Goal: Task Accomplishment & Management: Use online tool/utility

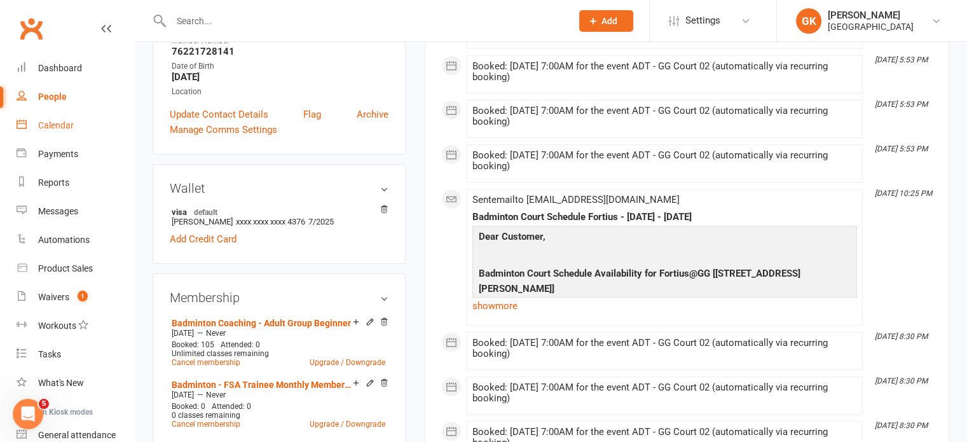
click at [54, 127] on div "Calendar" at bounding box center [56, 125] width 36 height 10
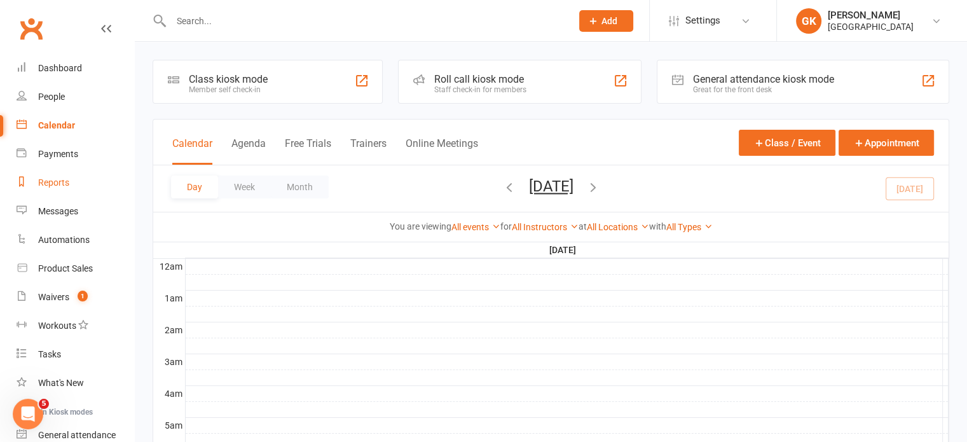
click at [38, 181] on div "Reports" at bounding box center [53, 182] width 31 height 10
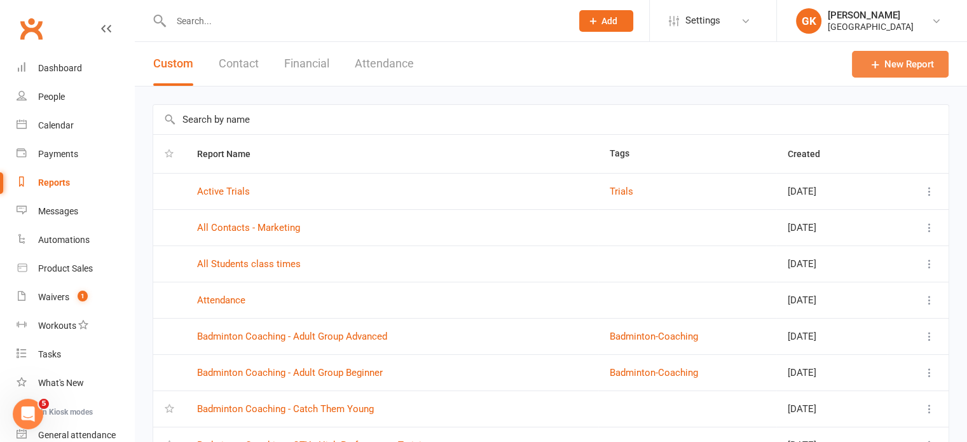
click at [877, 63] on icon at bounding box center [875, 64] width 13 height 13
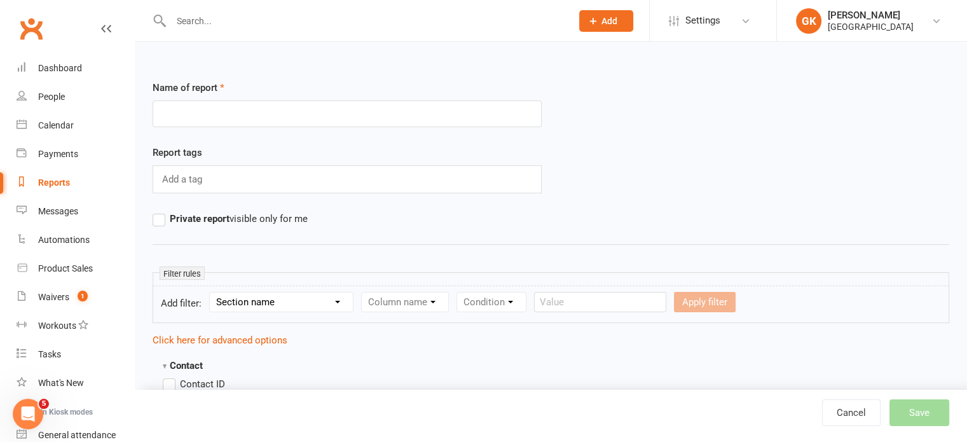
click at [423, 137] on div "Name of report" at bounding box center [347, 112] width 408 height 65
click at [415, 113] on input "text" at bounding box center [347, 113] width 389 height 27
type input "p"
type input "Private Calendar"
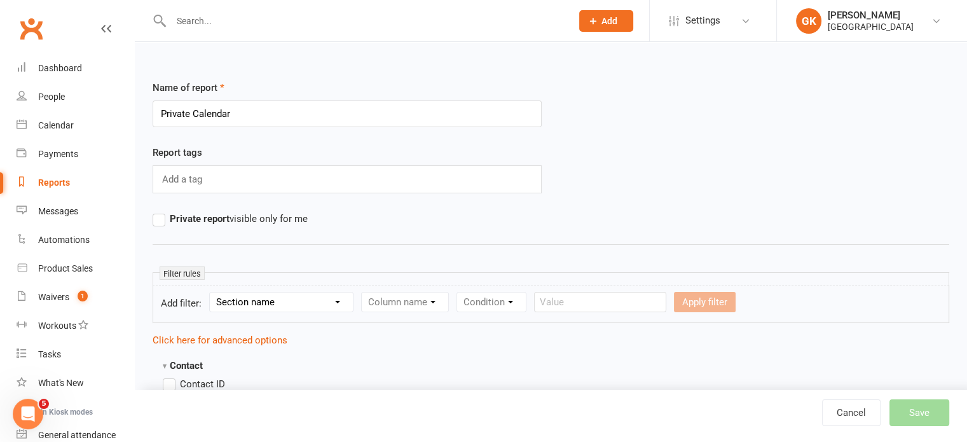
click at [225, 184] on div "Add a tag" at bounding box center [347, 179] width 389 height 28
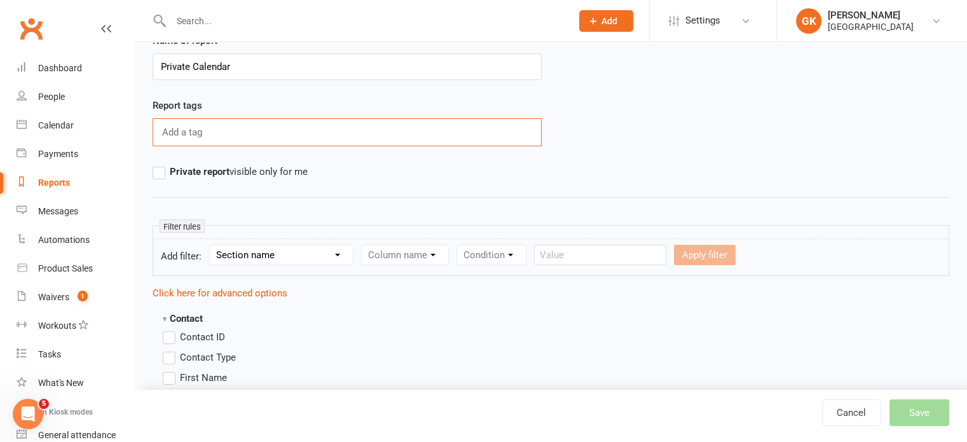
scroll to position [74, 0]
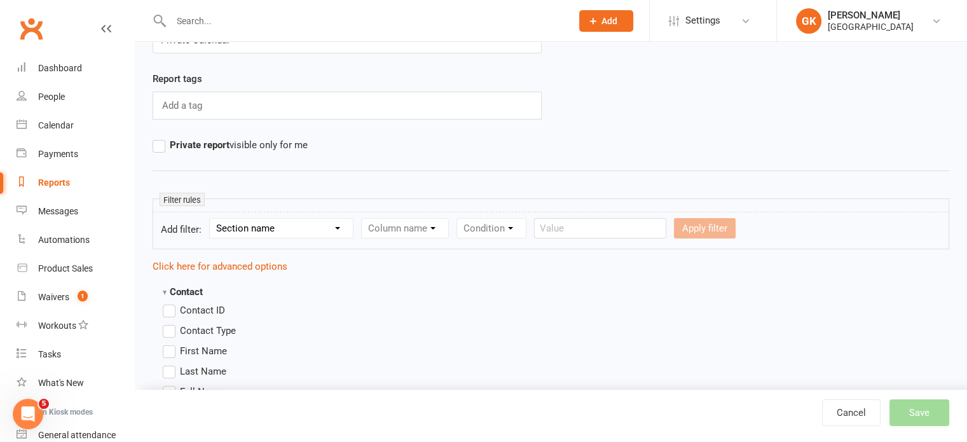
click at [249, 221] on select "Section name Contact Attendance Aggregate Payment Booking Waitlist Attendees Ca…" at bounding box center [281, 228] width 143 height 19
select select "3"
click at [212, 219] on select "Section name Contact Attendance Aggregate Payment Booking Waitlist Attendees Ca…" at bounding box center [281, 228] width 143 height 19
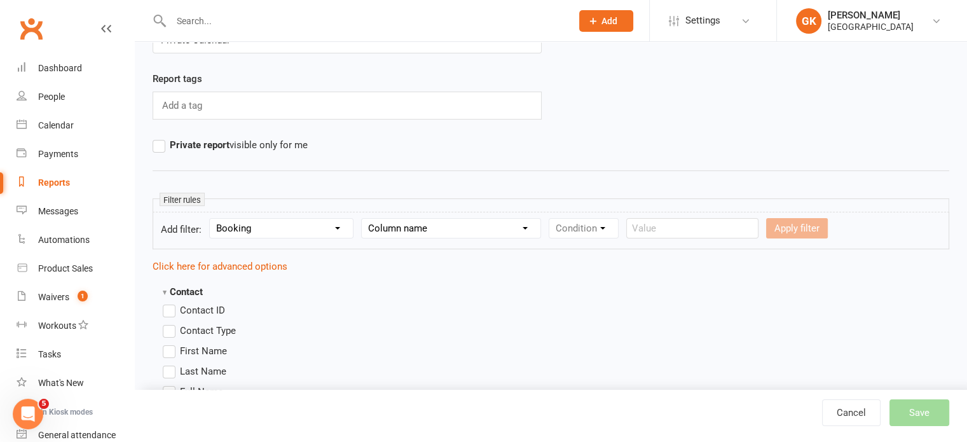
click at [443, 234] on select "Column name Event Name Event Type Event Date Event Day Event Month Event Starts…" at bounding box center [451, 228] width 179 height 19
select select "1"
click at [362, 219] on select "Column name Event Name Event Type Event Date Event Day Event Month Event Starts…" at bounding box center [451, 228] width 179 height 19
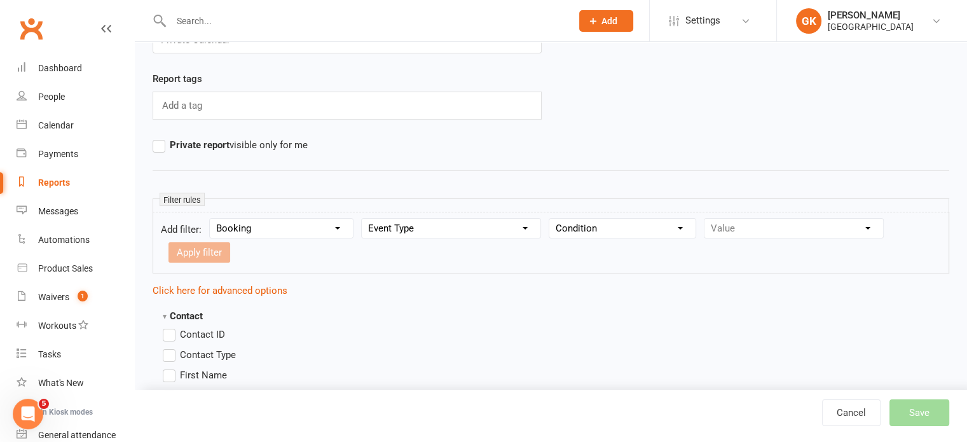
click at [601, 228] on select "Condition Equals Does not equal Contains Does not contain Is blank or does not …" at bounding box center [622, 228] width 146 height 19
select select "0"
click at [549, 219] on select "Condition Equals Does not equal Contains Does not contain Is blank or does not …" at bounding box center [622, 228] width 146 height 19
click at [791, 226] on select "Value Badminton Court Reservation Badminton Membership Badminton Private Traini…" at bounding box center [793, 228] width 179 height 19
select select "2"
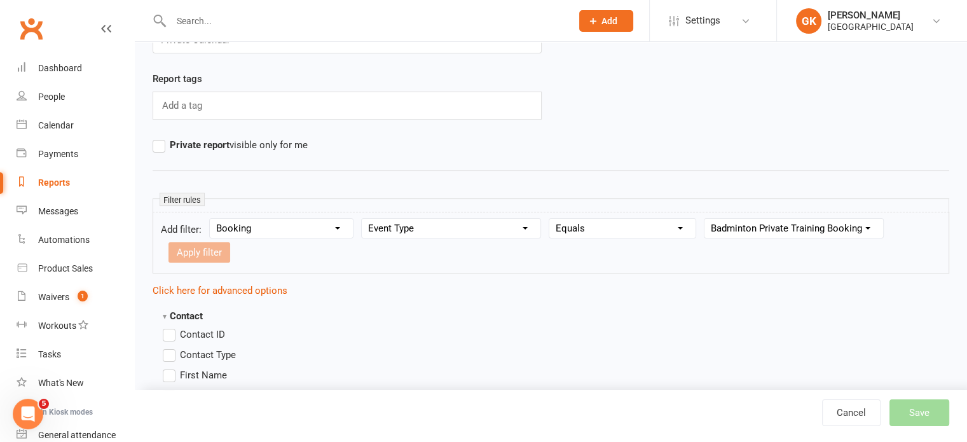
click at [704, 219] on select "Value Badminton Court Reservation Badminton Membership Badminton Private Traini…" at bounding box center [793, 228] width 179 height 19
click at [200, 253] on button "Apply filter" at bounding box center [199, 252] width 62 height 20
select select
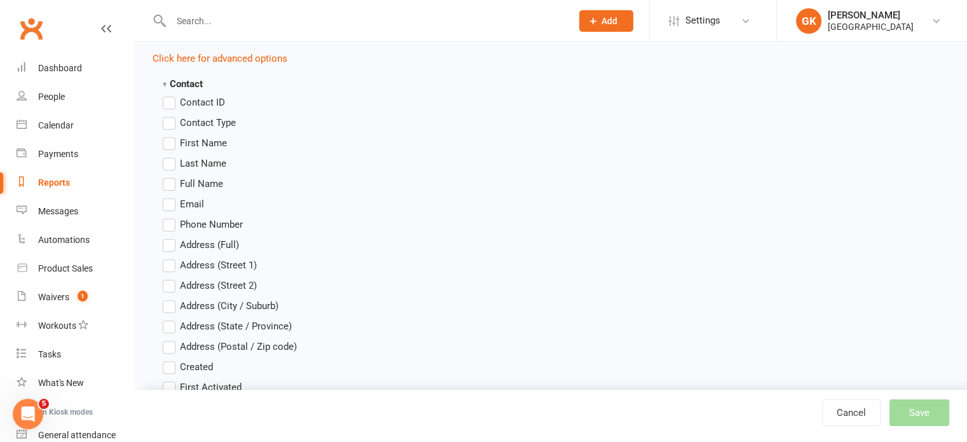
scroll to position [310, 0]
click at [173, 179] on label "Full Name" at bounding box center [193, 183] width 60 height 15
click at [171, 176] on input "Full Name" at bounding box center [167, 176] width 8 height 0
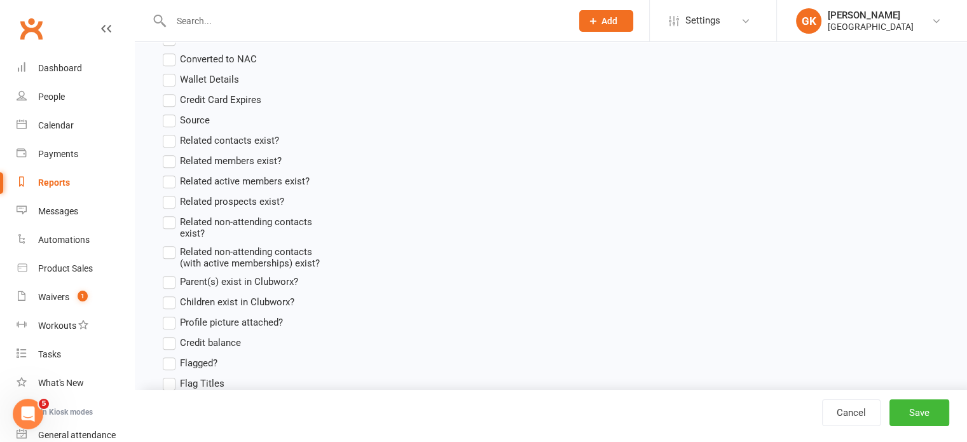
scroll to position [1040, 0]
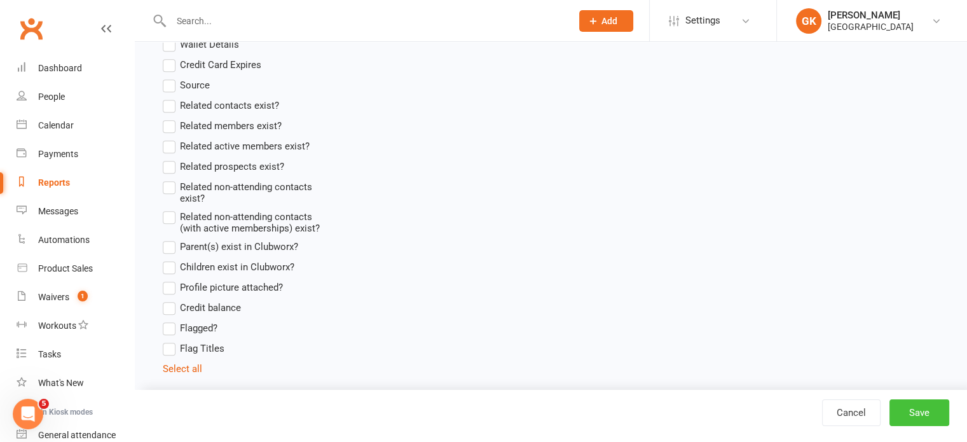
click at [891, 408] on button "Save" at bounding box center [920, 412] width 60 height 27
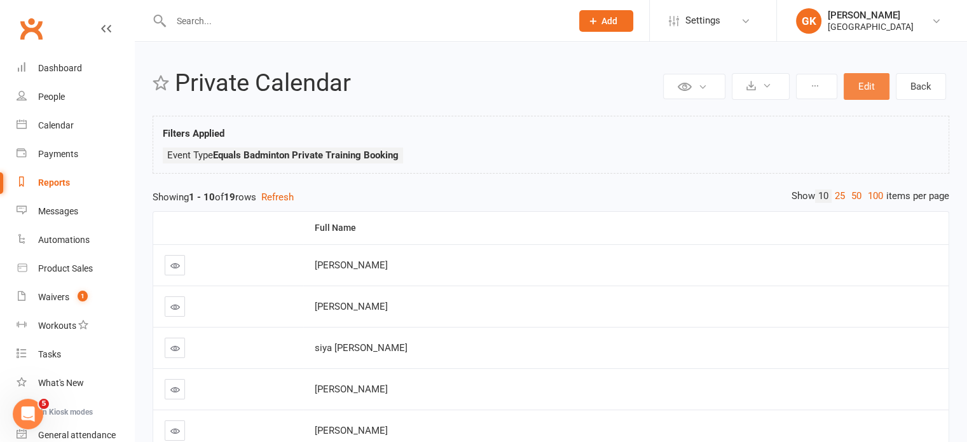
click at [875, 88] on button "Edit" at bounding box center [867, 86] width 46 height 27
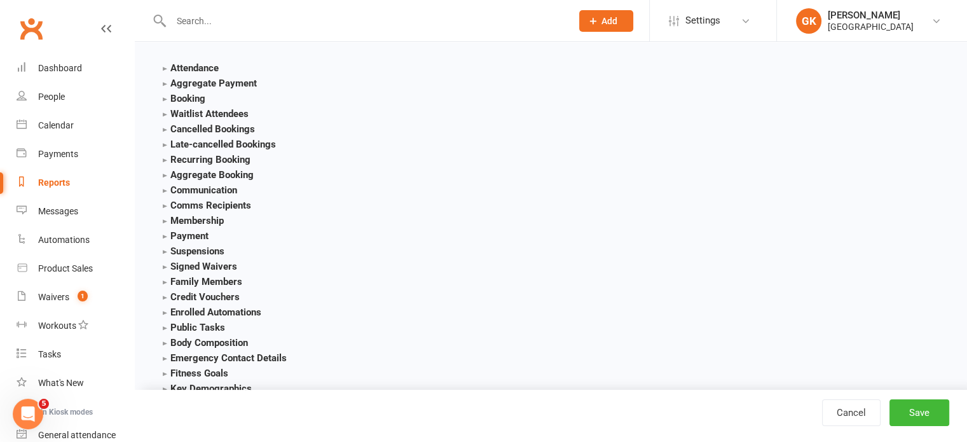
scroll to position [1372, 0]
click at [164, 97] on strong "Booking" at bounding box center [184, 97] width 43 height 11
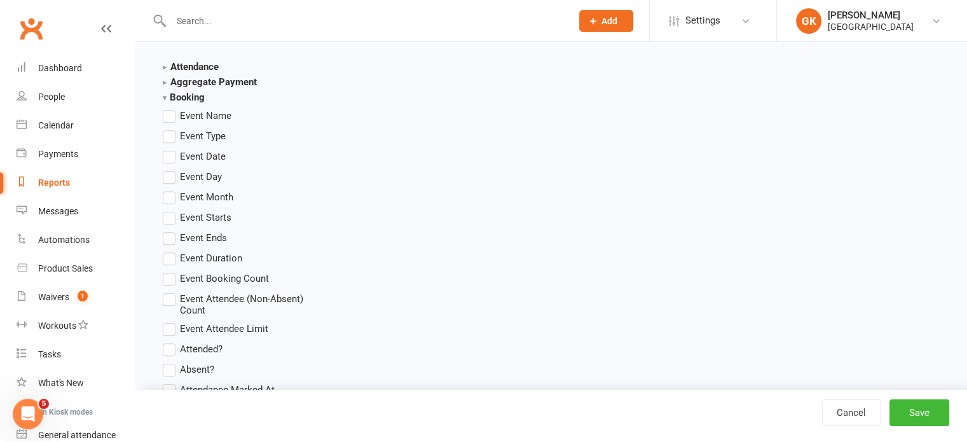
click at [170, 136] on label "Event Type" at bounding box center [194, 135] width 63 height 15
click at [170, 128] on input "Event Type" at bounding box center [167, 128] width 8 height 0
click at [175, 155] on label "Event Date" at bounding box center [194, 156] width 63 height 15
click at [171, 149] on input "Event Date" at bounding box center [167, 149] width 8 height 0
click at [174, 216] on label "Event Starts" at bounding box center [197, 217] width 69 height 15
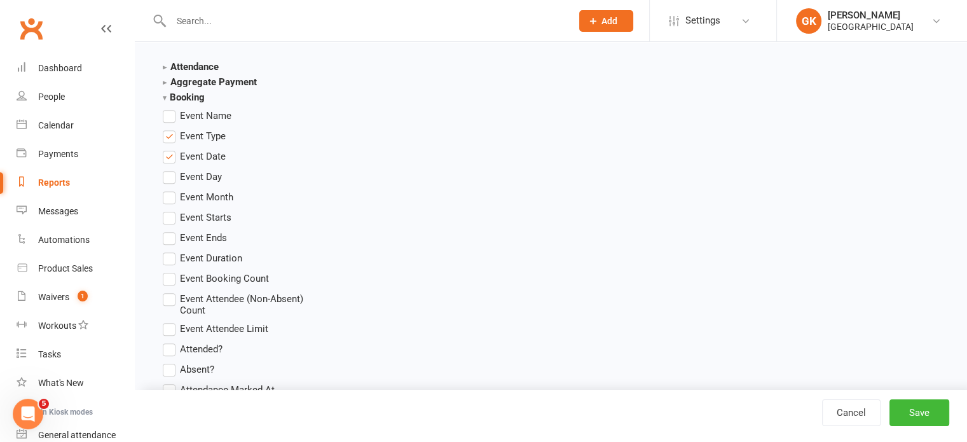
click at [171, 210] on input "Event Starts" at bounding box center [167, 210] width 8 height 0
click at [170, 244] on label "Event Ends" at bounding box center [195, 237] width 64 height 15
click at [170, 230] on input "Event Ends" at bounding box center [167, 230] width 8 height 0
click at [168, 275] on label "Event Booking Count" at bounding box center [216, 278] width 106 height 15
click at [168, 271] on input "Event Booking Count" at bounding box center [167, 271] width 8 height 0
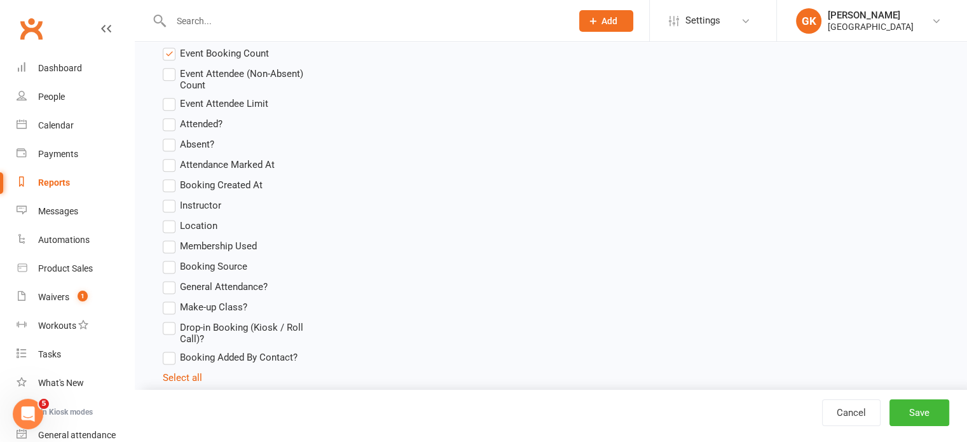
scroll to position [1598, 0]
click at [170, 203] on label "Instructor" at bounding box center [192, 203] width 58 height 15
click at [170, 196] on input "Instructor" at bounding box center [167, 196] width 8 height 0
click at [172, 227] on label "Location" at bounding box center [190, 224] width 55 height 15
click at [171, 217] on input "Location" at bounding box center [167, 217] width 8 height 0
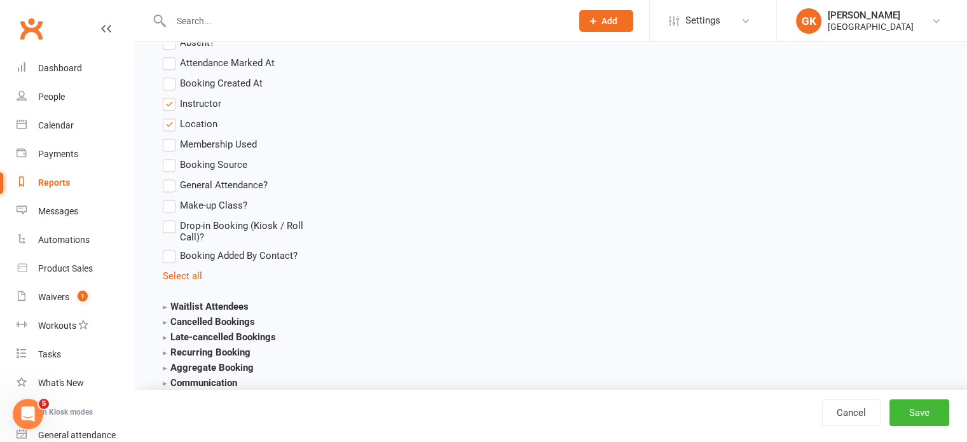
scroll to position [1700, 0]
click at [911, 406] on button "Save" at bounding box center [920, 412] width 60 height 27
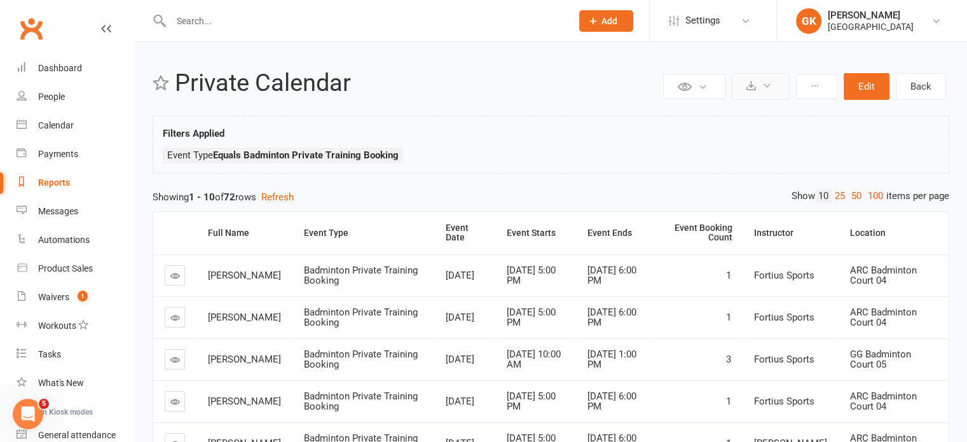
click at [773, 90] on button at bounding box center [761, 86] width 58 height 27
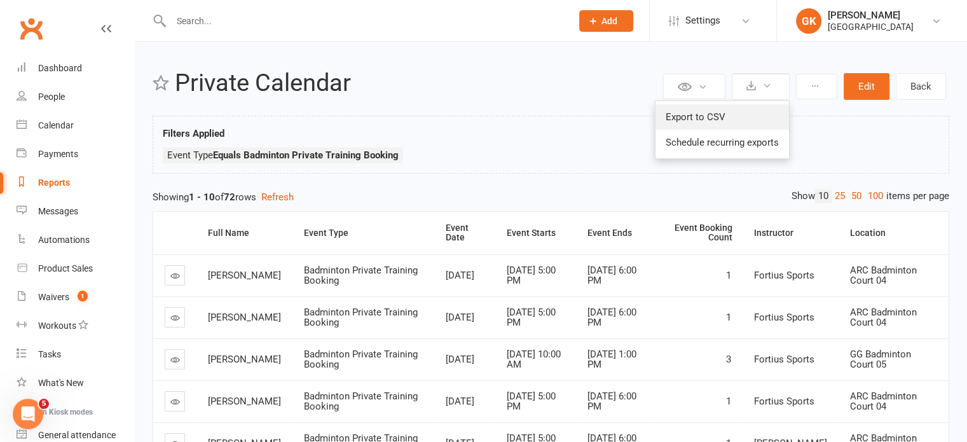
click at [739, 114] on link "Export to CSV" at bounding box center [723, 116] width 134 height 25
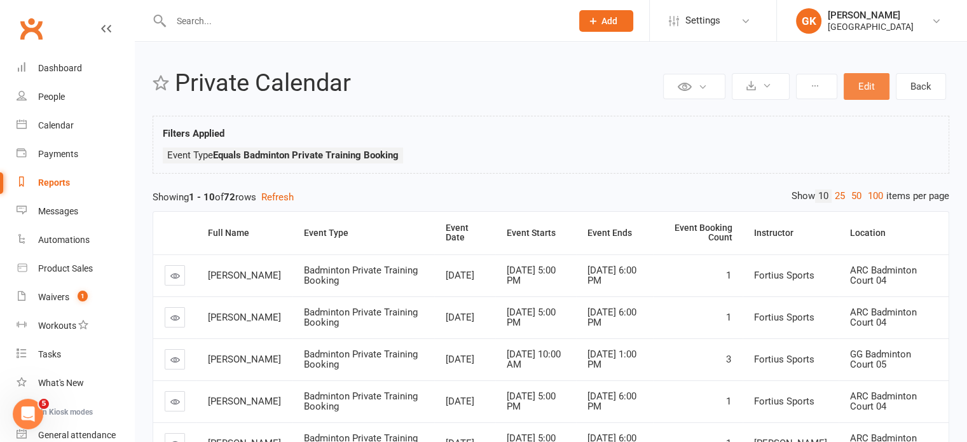
click at [856, 86] on button "Edit" at bounding box center [867, 86] width 46 height 27
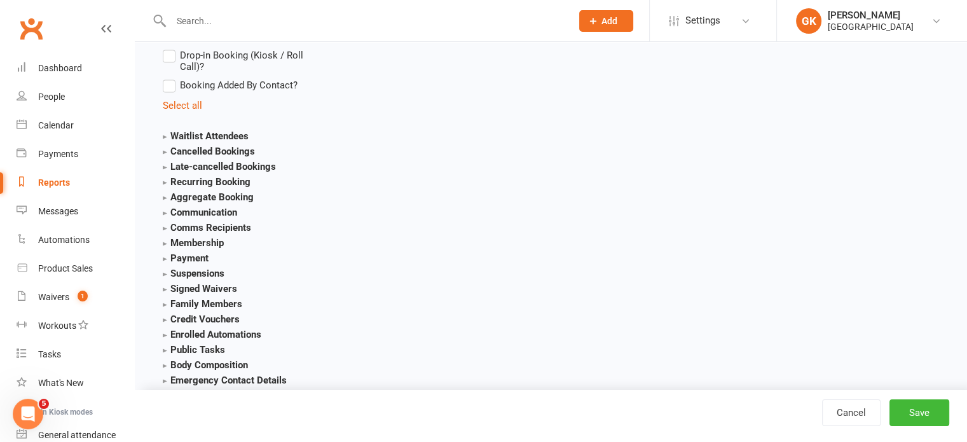
scroll to position [1902, 0]
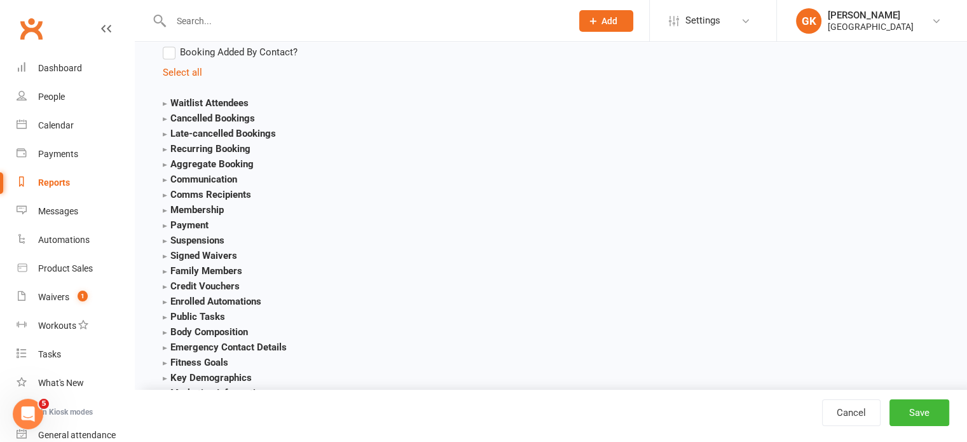
click at [165, 231] on strong "Payment" at bounding box center [186, 224] width 46 height 11
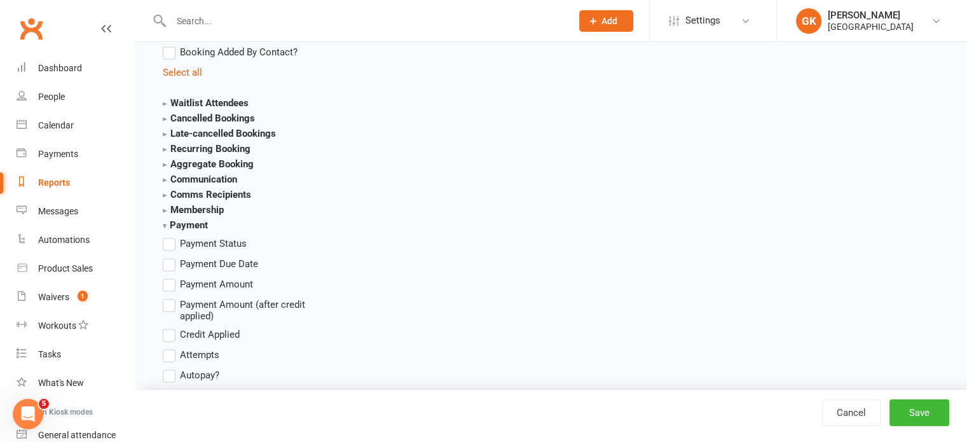
click at [173, 282] on label "Payment Amount" at bounding box center [208, 284] width 90 height 15
click at [171, 277] on input "Payment Amount" at bounding box center [167, 277] width 8 height 0
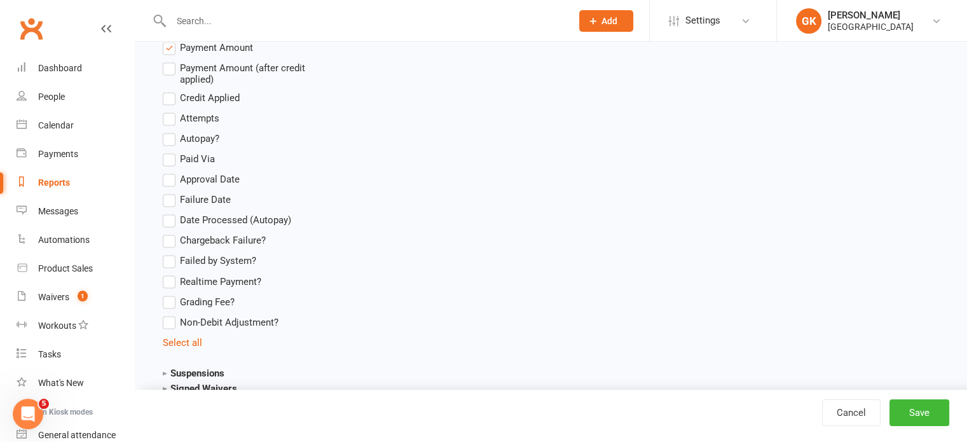
scroll to position [2140, 0]
click at [885, 408] on div "Cancel Save" at bounding box center [894, 412] width 145 height 27
click at [900, 406] on button "Save" at bounding box center [920, 412] width 60 height 27
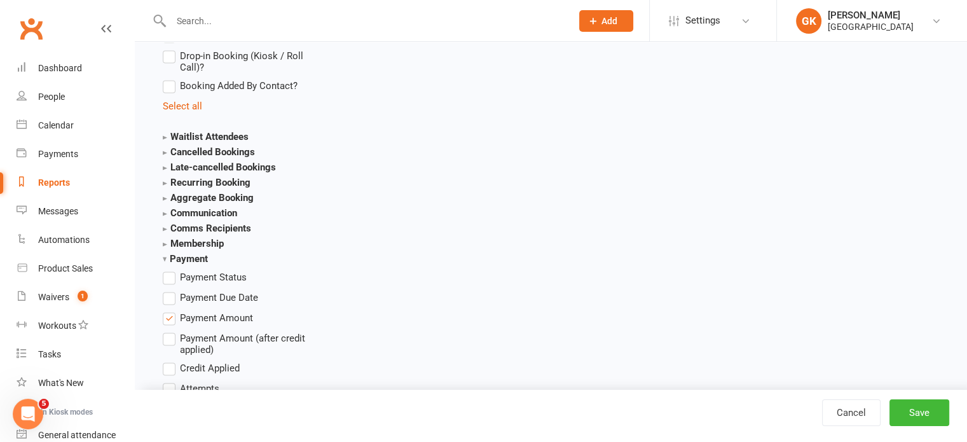
scroll to position [1965, 0]
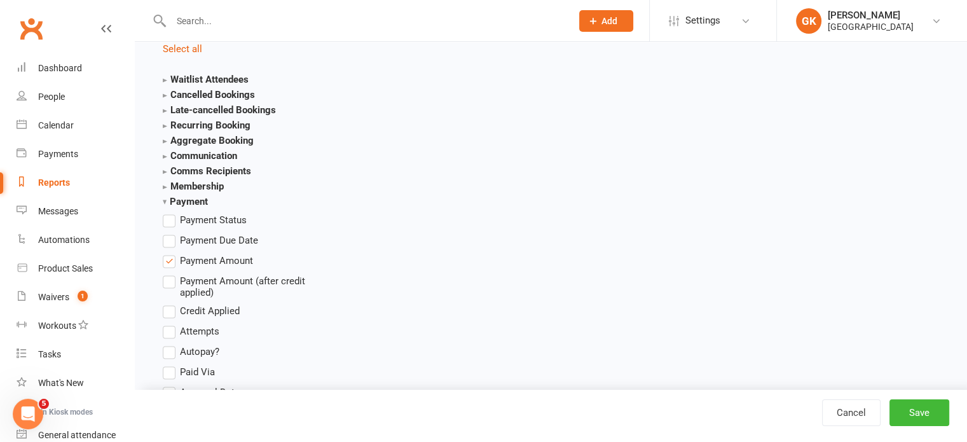
click at [170, 263] on label "Payment Amount" at bounding box center [208, 260] width 90 height 15
click at [170, 253] on input "Payment Amount" at bounding box center [167, 253] width 8 height 0
click at [912, 406] on button "Save" at bounding box center [920, 412] width 60 height 27
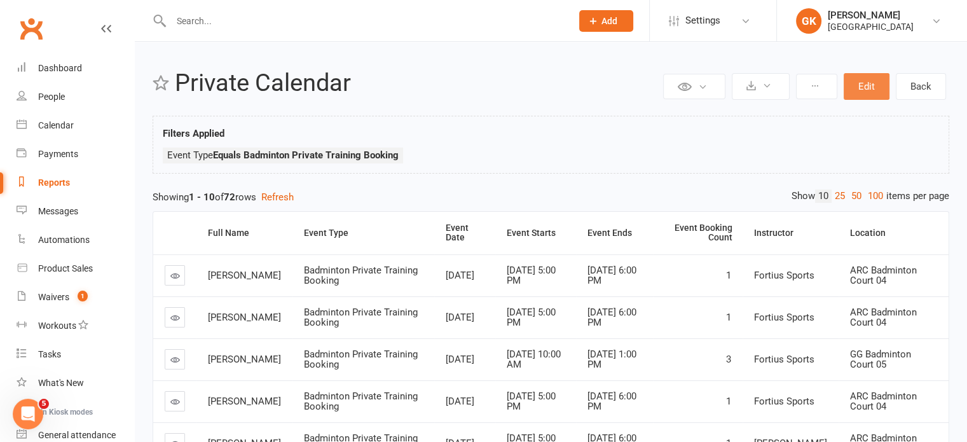
click at [860, 88] on button "Edit" at bounding box center [867, 86] width 46 height 27
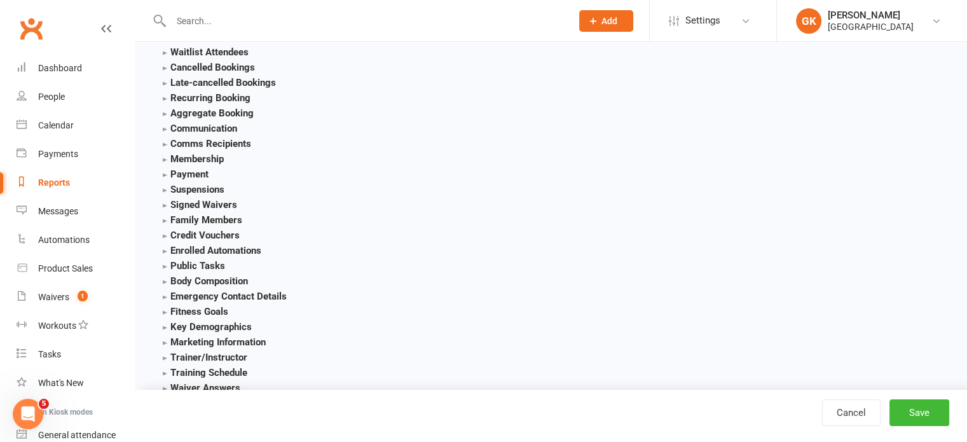
scroll to position [1953, 0]
click at [165, 175] on strong "Payment" at bounding box center [186, 173] width 46 height 11
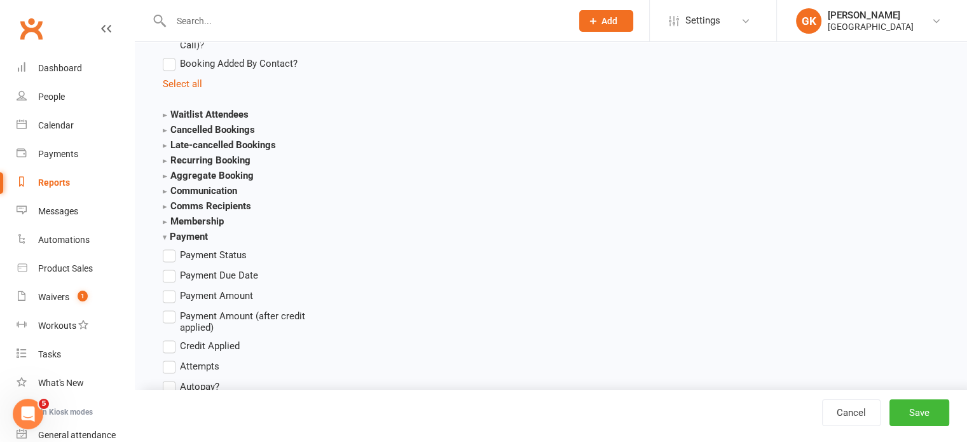
scroll to position [1882, 0]
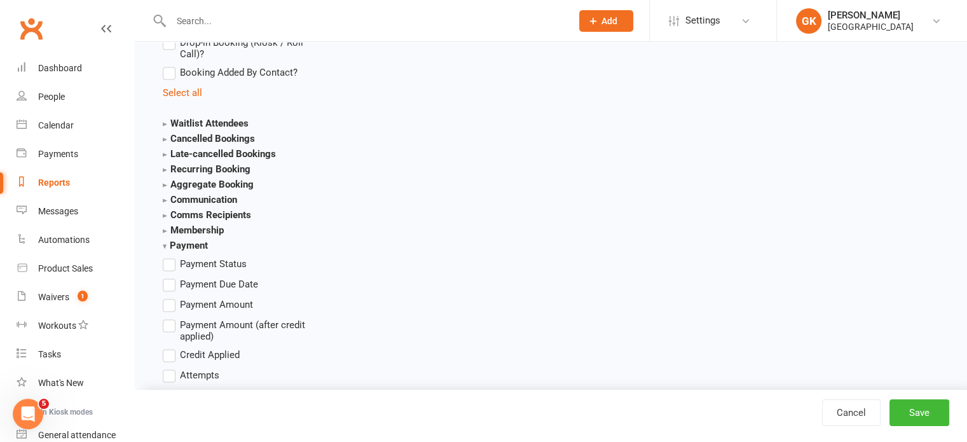
click at [167, 266] on label "Payment Status" at bounding box center [205, 263] width 84 height 15
click at [167, 256] on input "Payment Status" at bounding box center [167, 256] width 8 height 0
click at [898, 415] on button "Save" at bounding box center [920, 412] width 60 height 27
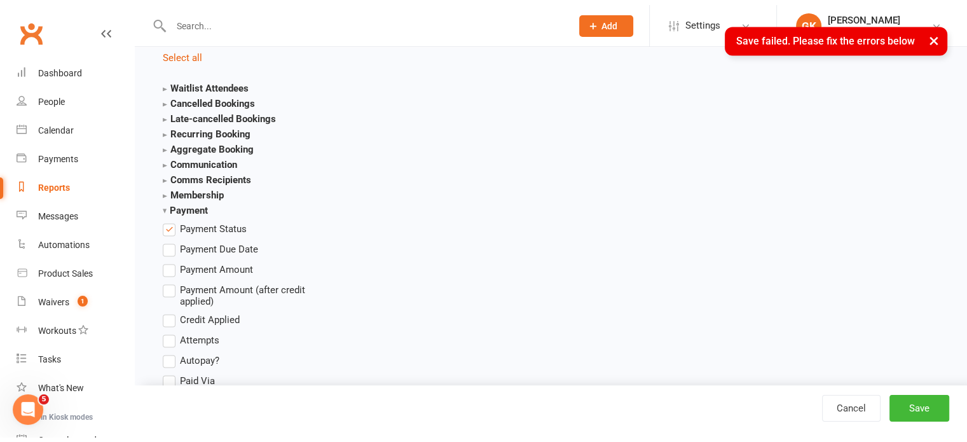
scroll to position [1995, 0]
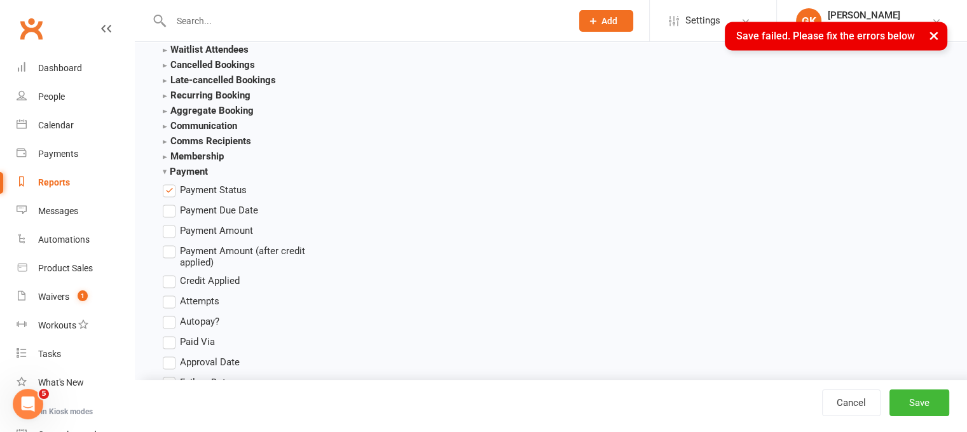
click at [167, 190] on label "Payment Status" at bounding box center [205, 189] width 84 height 15
click at [167, 182] on input "Payment Status" at bounding box center [167, 182] width 8 height 0
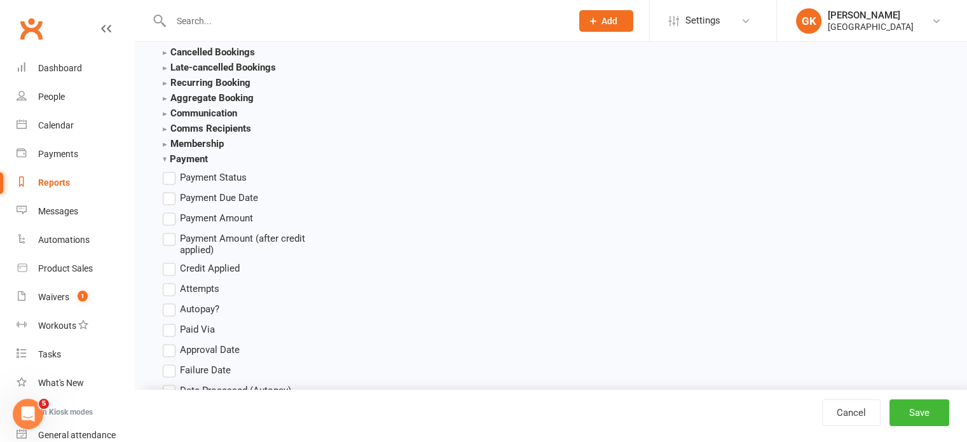
scroll to position [2008, 0]
click at [898, 413] on button "Save" at bounding box center [920, 412] width 60 height 27
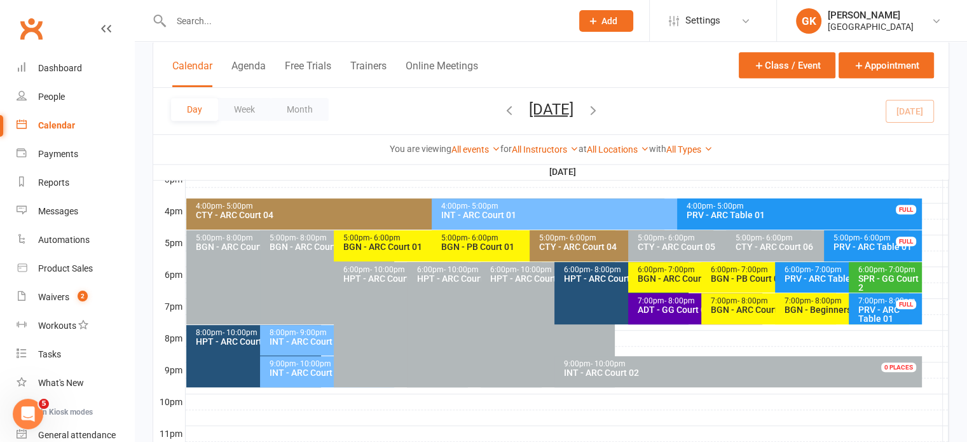
scroll to position [564, 0]
click at [529, 107] on button "[DATE]" at bounding box center [551, 109] width 45 height 18
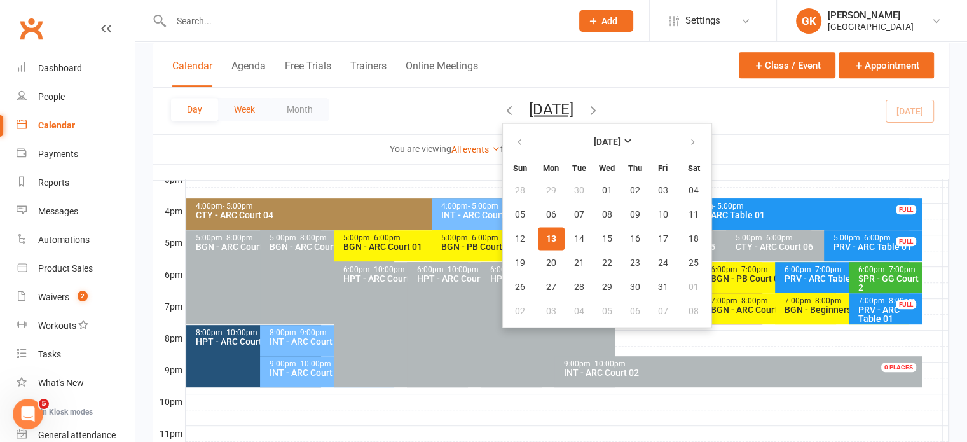
click at [253, 106] on button "Week" at bounding box center [244, 109] width 53 height 23
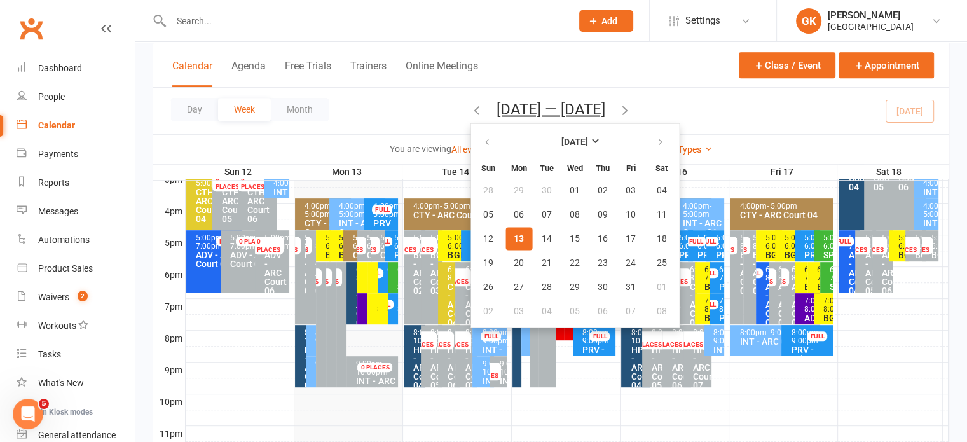
click at [399, 125] on div "Day Week Month Oct 12 — 18 2025 October 2025 Sun Mon Tue Wed Thu Fri Sat 28 29 …" at bounding box center [550, 111] width 795 height 46
click at [515, 111] on button "Oct 12 — 18 2025" at bounding box center [551, 109] width 109 height 18
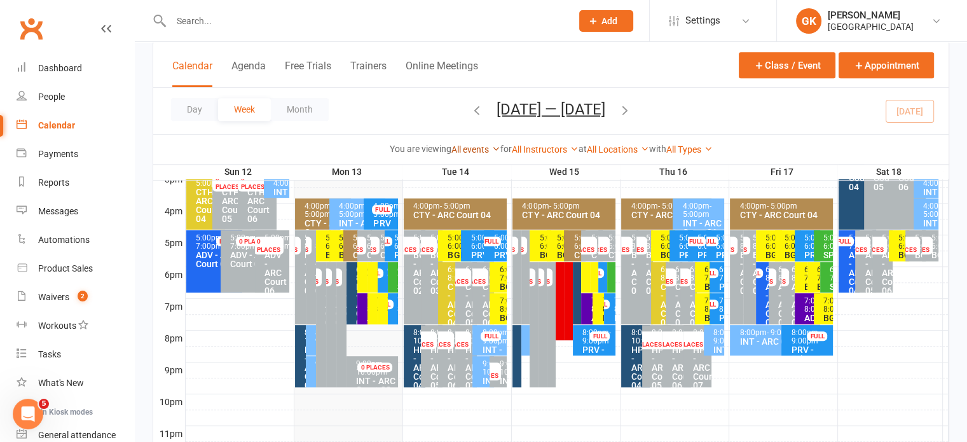
click at [476, 149] on link "All events" at bounding box center [475, 149] width 49 height 10
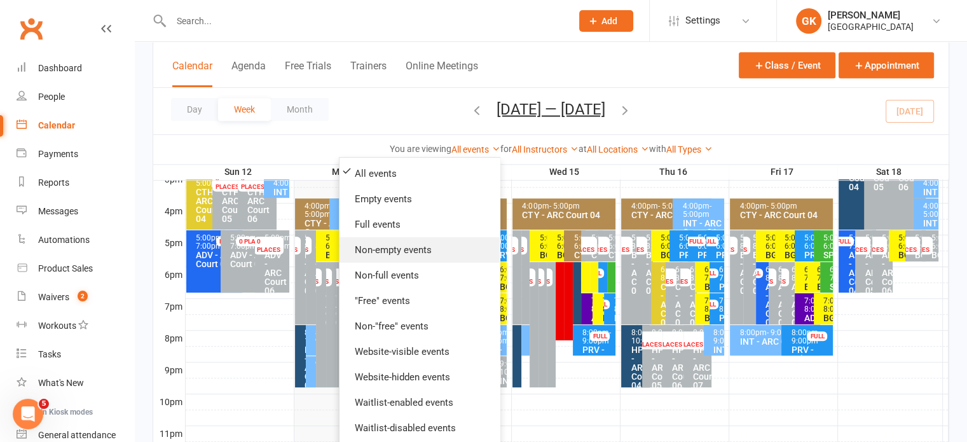
scroll to position [25, 0]
click at [685, 146] on link "All Types" at bounding box center [689, 149] width 46 height 10
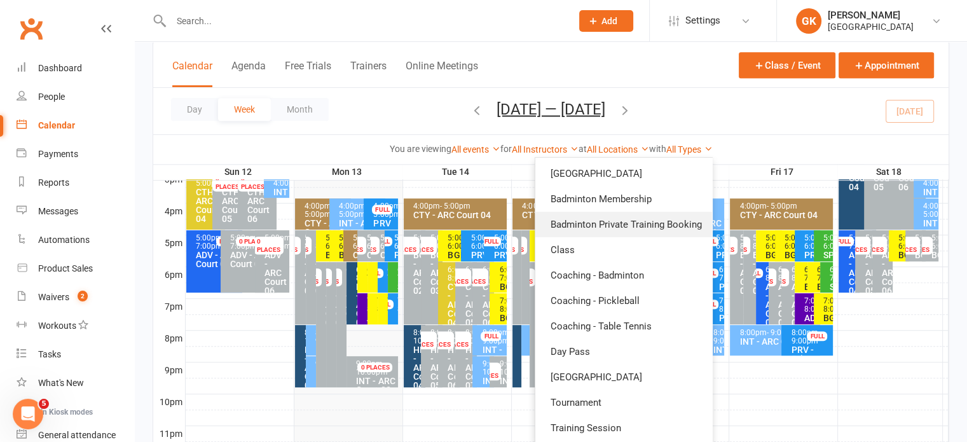
click at [635, 224] on link "Badminton Private Training Booking" at bounding box center [623, 224] width 177 height 25
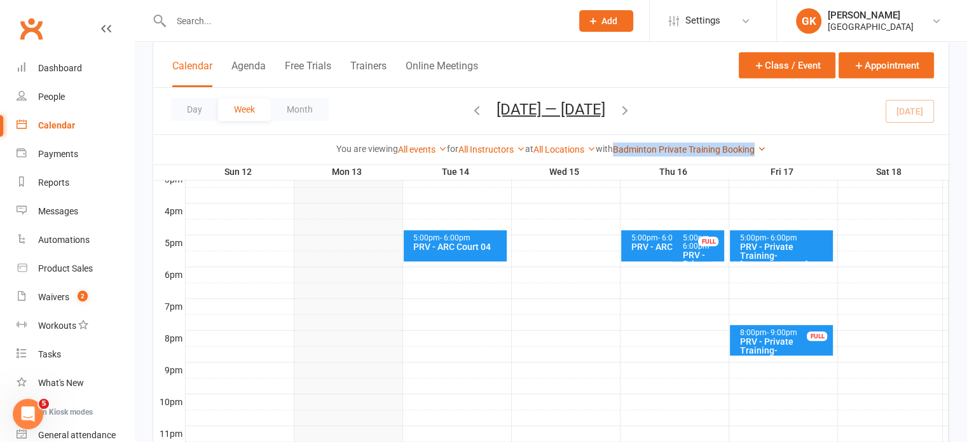
drag, startPoint x: 765, startPoint y: 147, endPoint x: 621, endPoint y: 151, distance: 143.8
click at [621, 151] on link "Badminton Private Training Booking" at bounding box center [689, 149] width 153 height 10
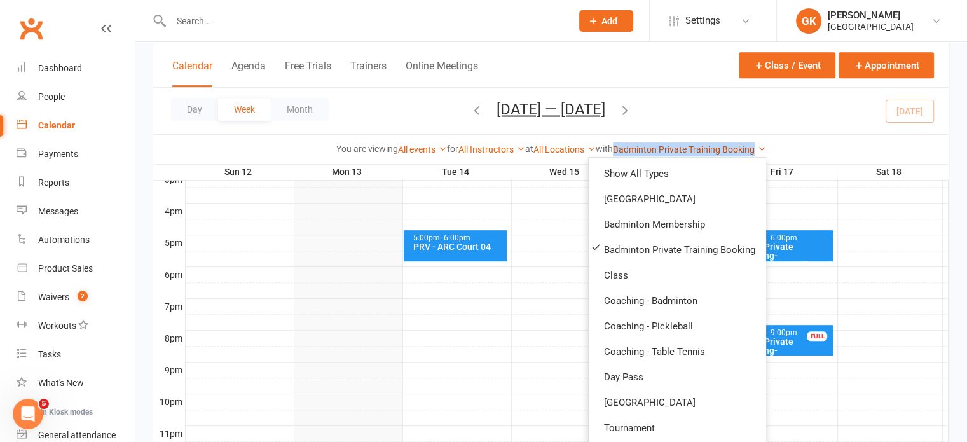
copy link "Badminton Private Training Booking"
